Goal: Task Accomplishment & Management: Manage account settings

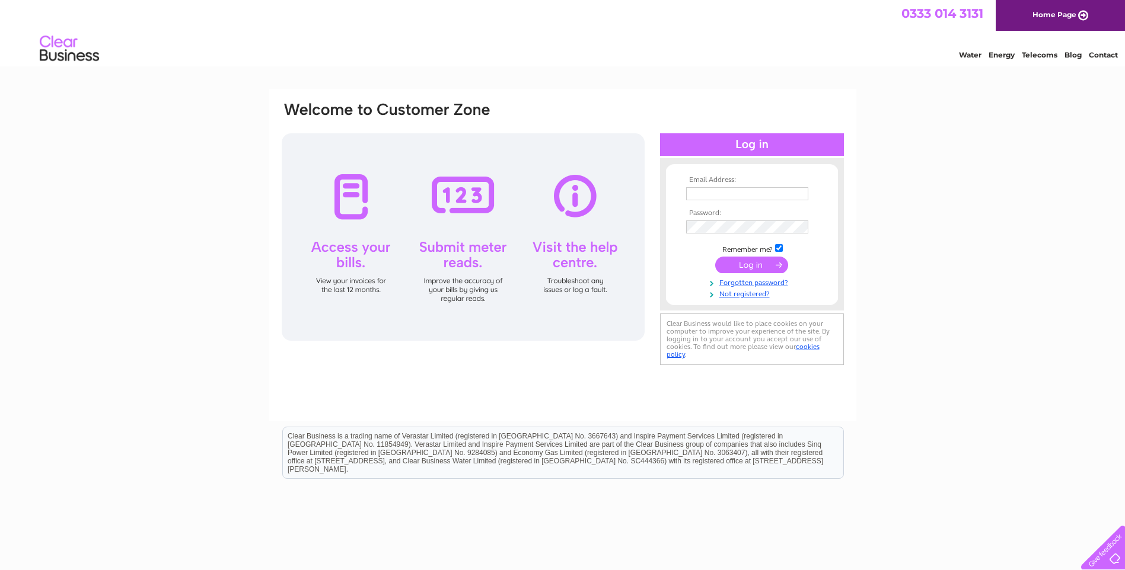
click at [701, 196] on input "text" at bounding box center [747, 193] width 122 height 13
type input "[PERSON_NAME][EMAIL_ADDRESS][DOMAIN_NAME]"
click at [715, 258] on input "submit" at bounding box center [751, 266] width 73 height 17
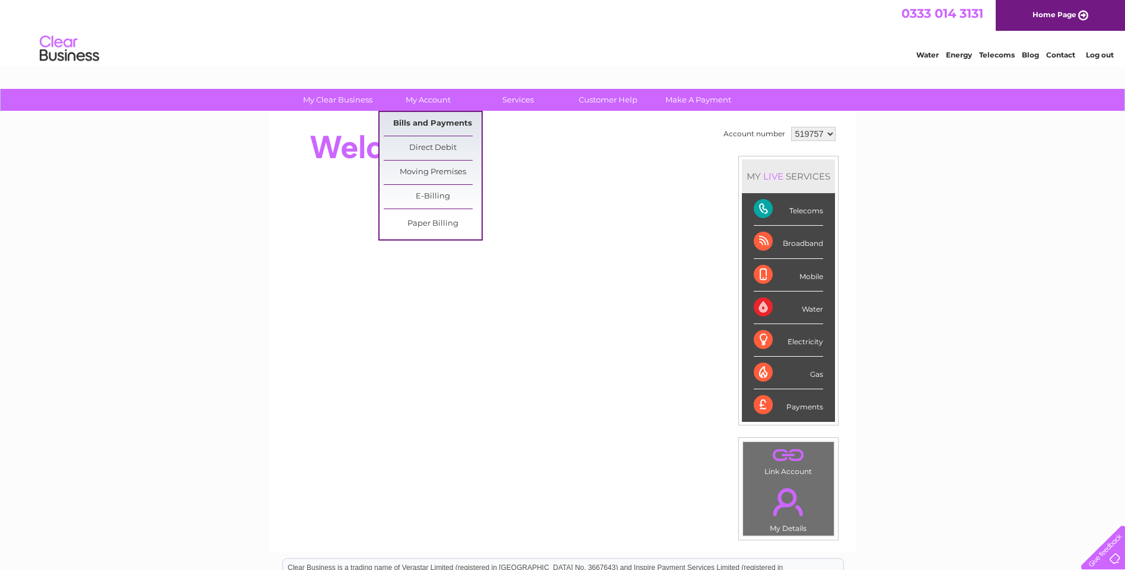
click at [409, 120] on link "Bills and Payments" at bounding box center [433, 124] width 98 height 24
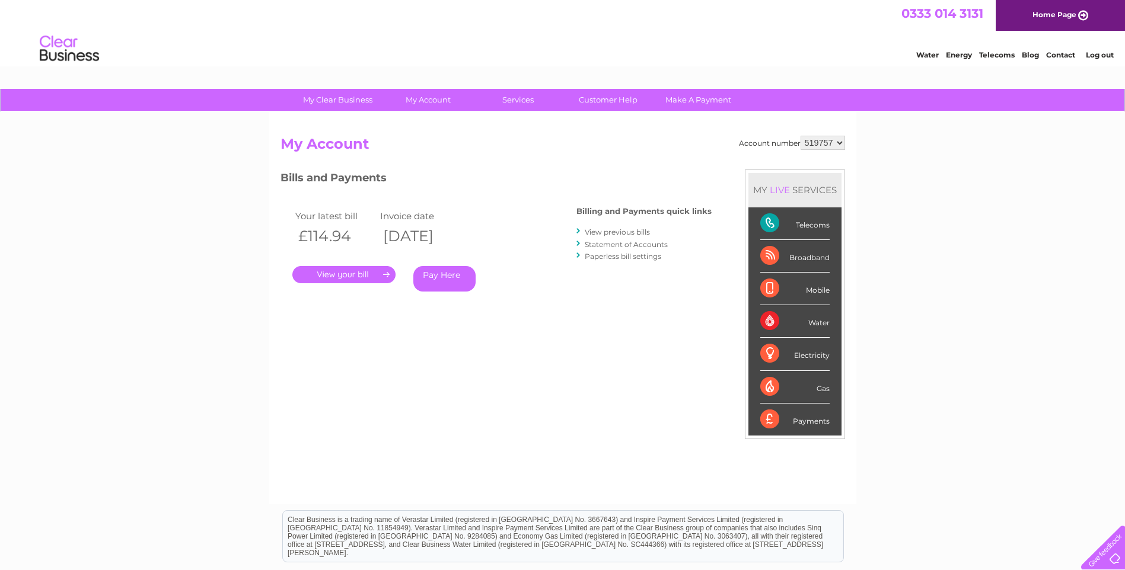
click at [356, 272] on link "." at bounding box center [343, 274] width 103 height 17
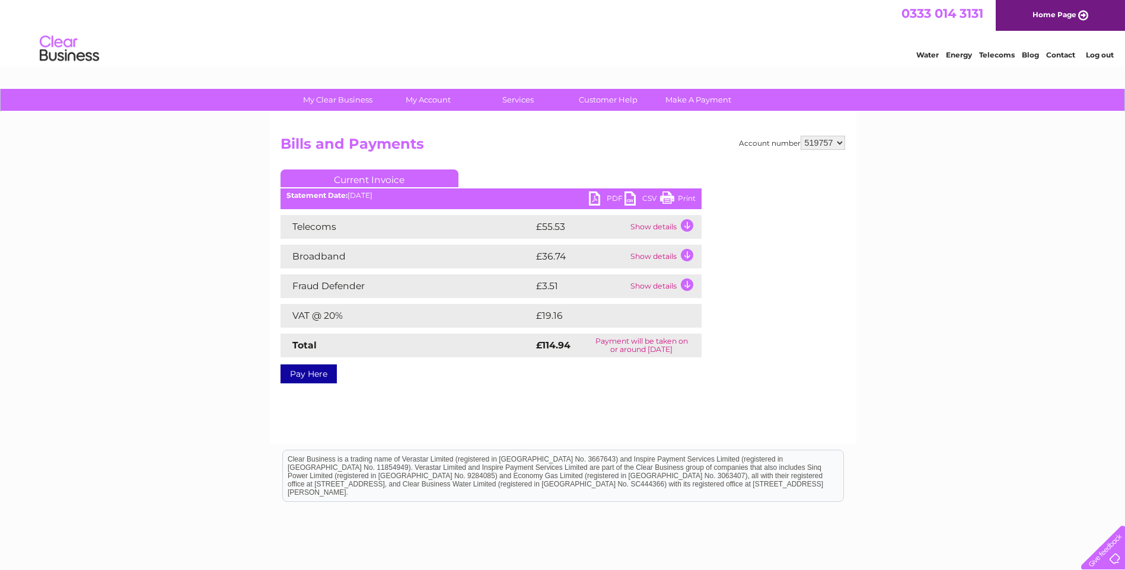
click at [608, 198] on link "PDF" at bounding box center [607, 200] width 36 height 17
